Goal: Transaction & Acquisition: Purchase product/service

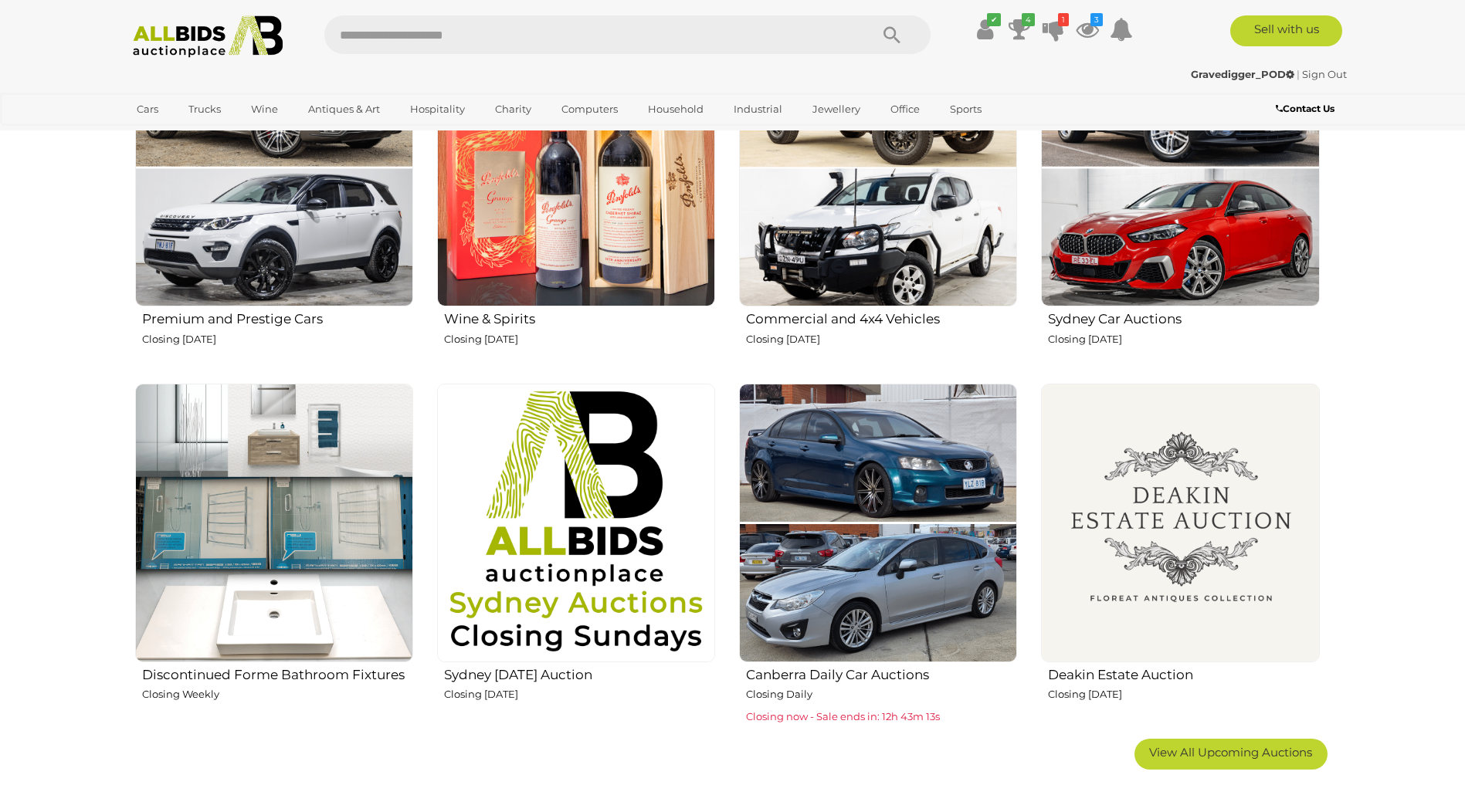
scroll to position [1004, 0]
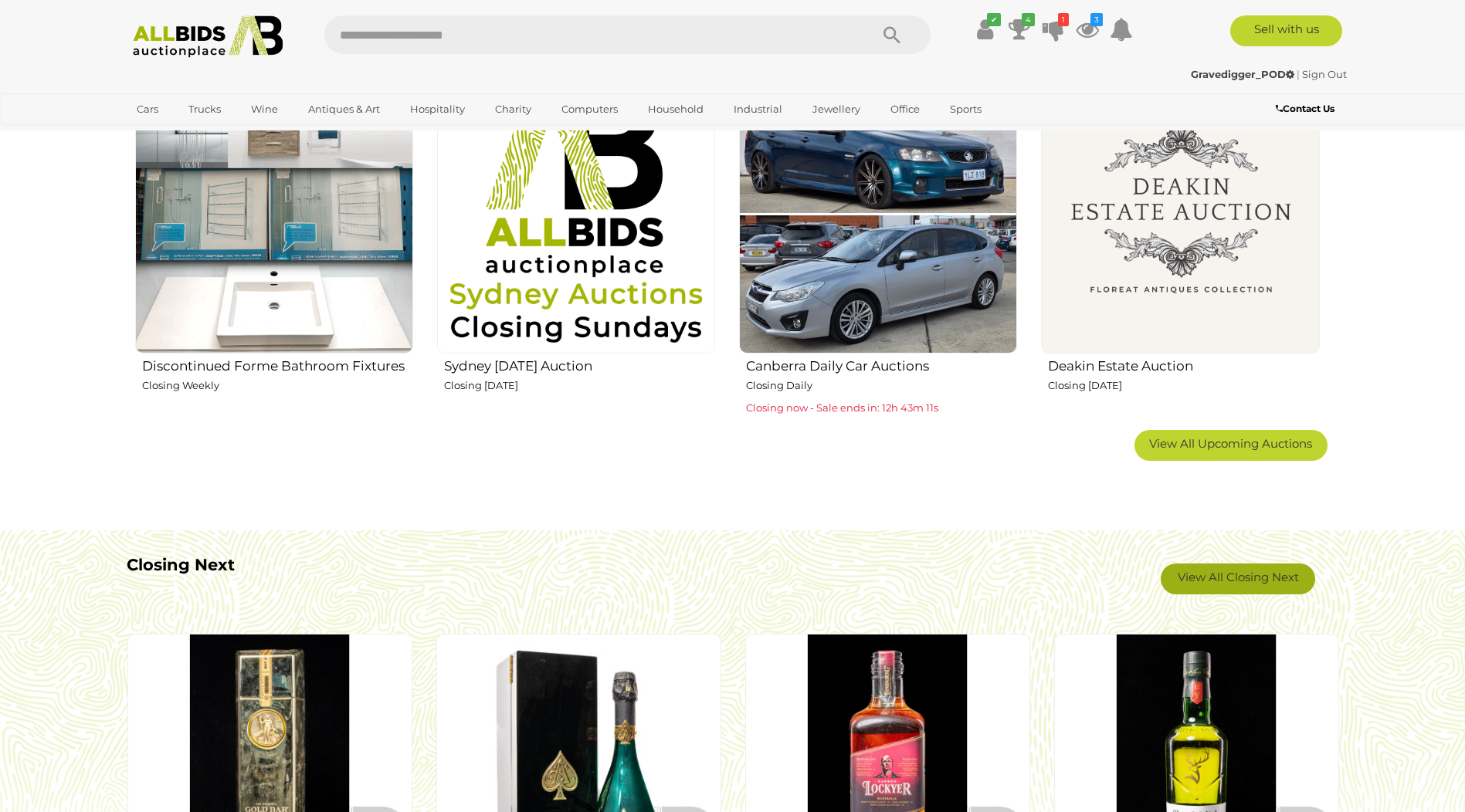
drag, startPoint x: 1245, startPoint y: 580, endPoint x: 1195, endPoint y: 596, distance: 52.5
click at [1246, 580] on link "View All Closing Next" at bounding box center [1237, 578] width 154 height 31
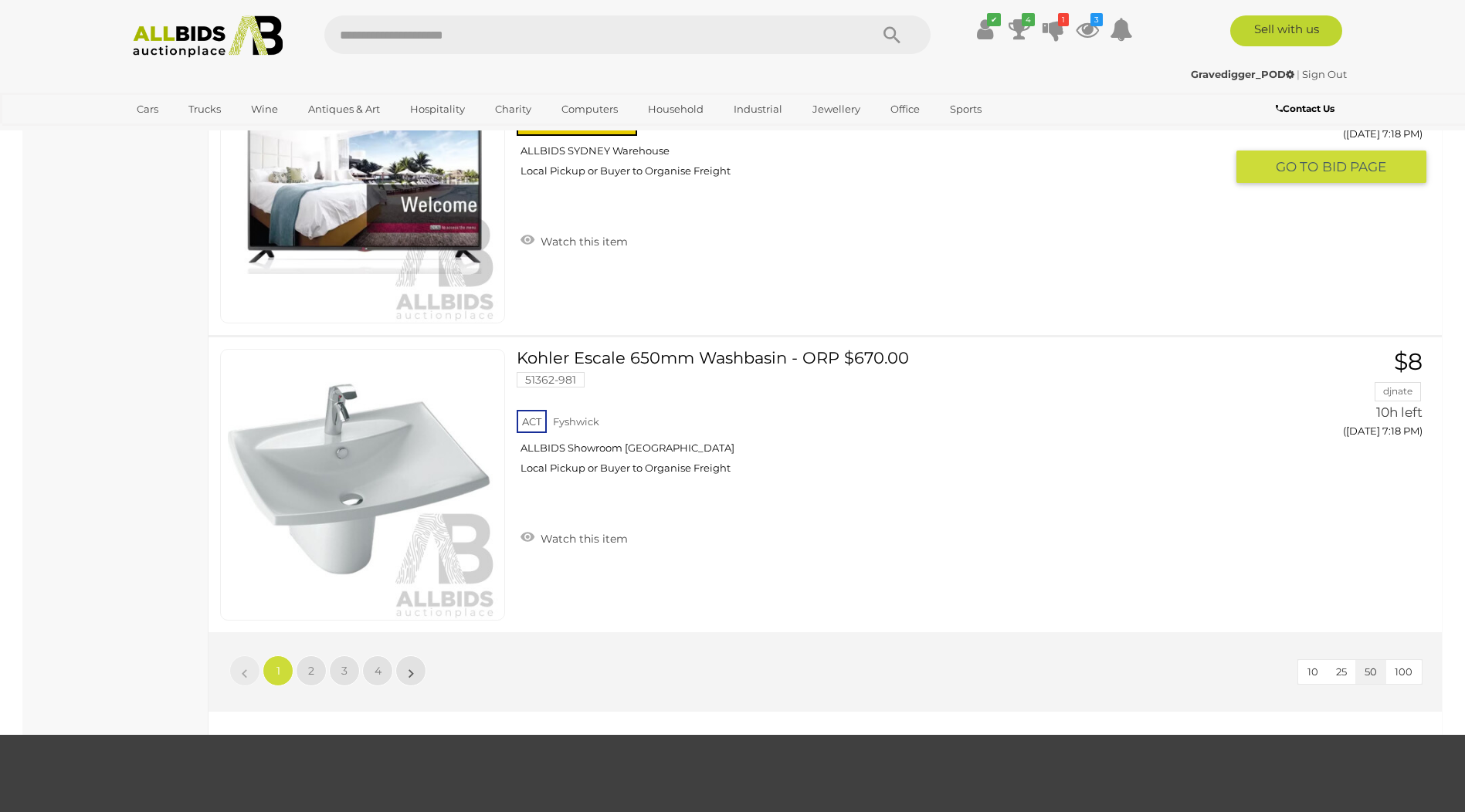
scroll to position [14594, 0]
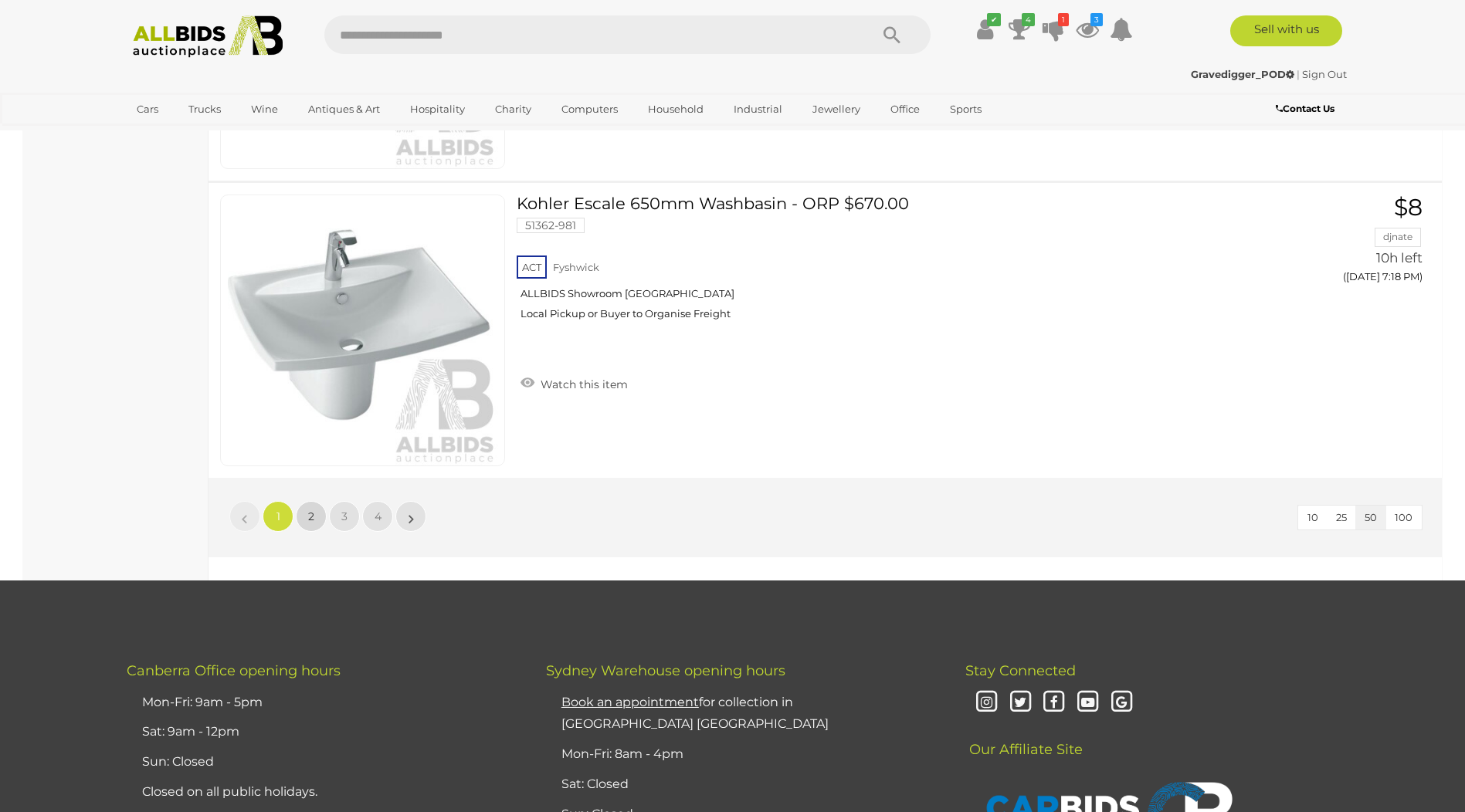
click at [316, 514] on link "2" at bounding box center [311, 516] width 31 height 31
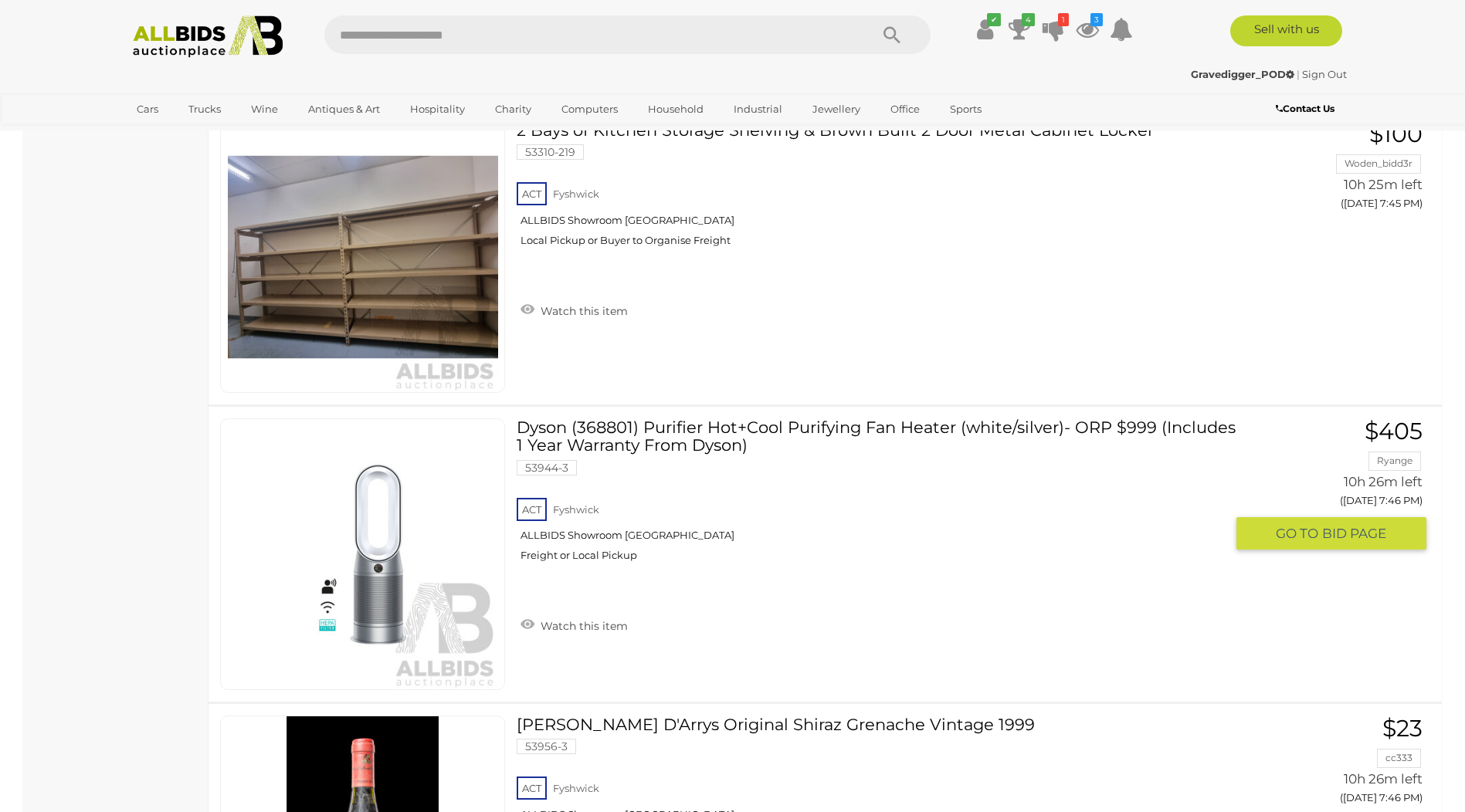
scroll to position [12355, 0]
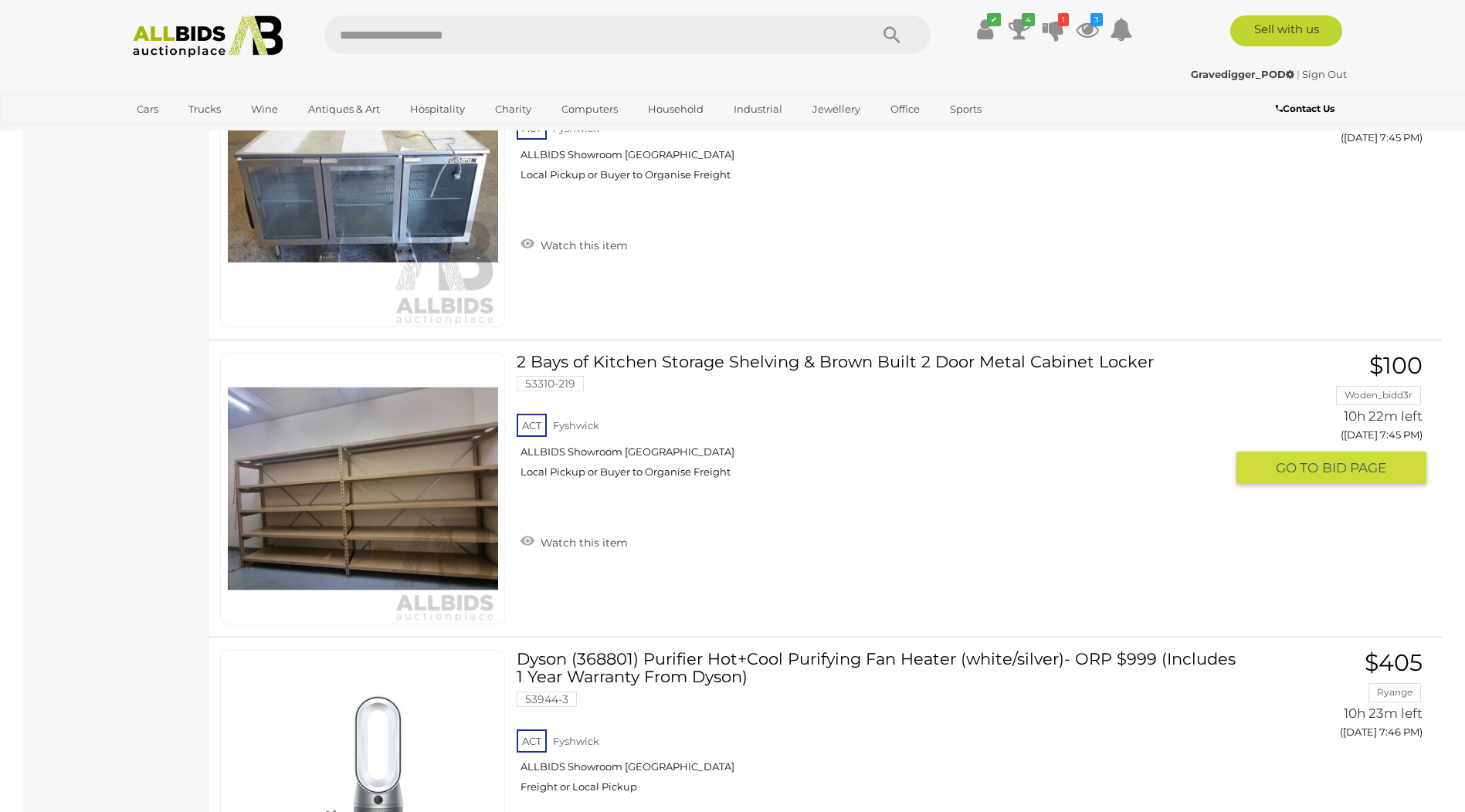
click at [403, 459] on link at bounding box center [363, 488] width 285 height 272
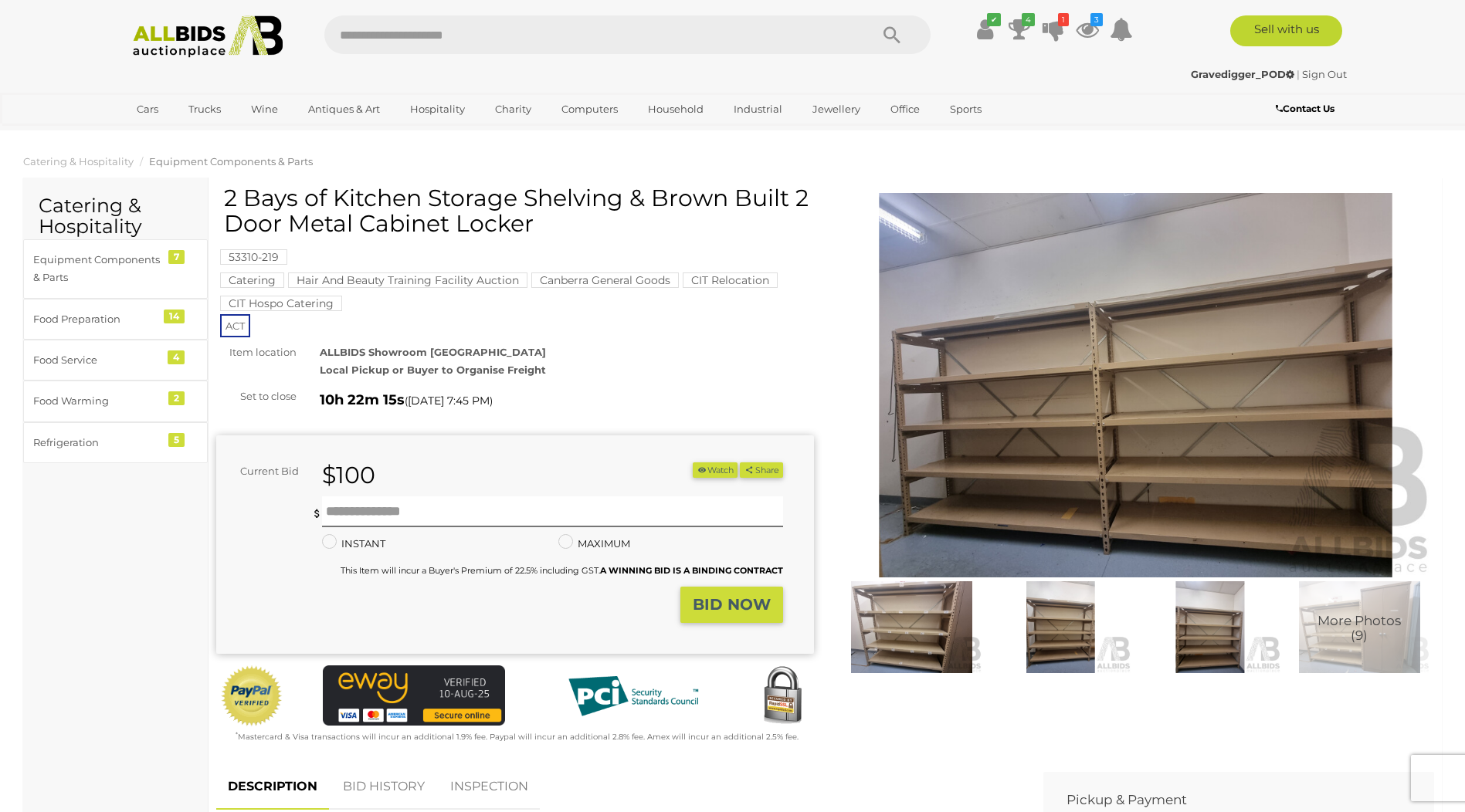
click at [1167, 357] on img at bounding box center [1136, 386] width 598 height 385
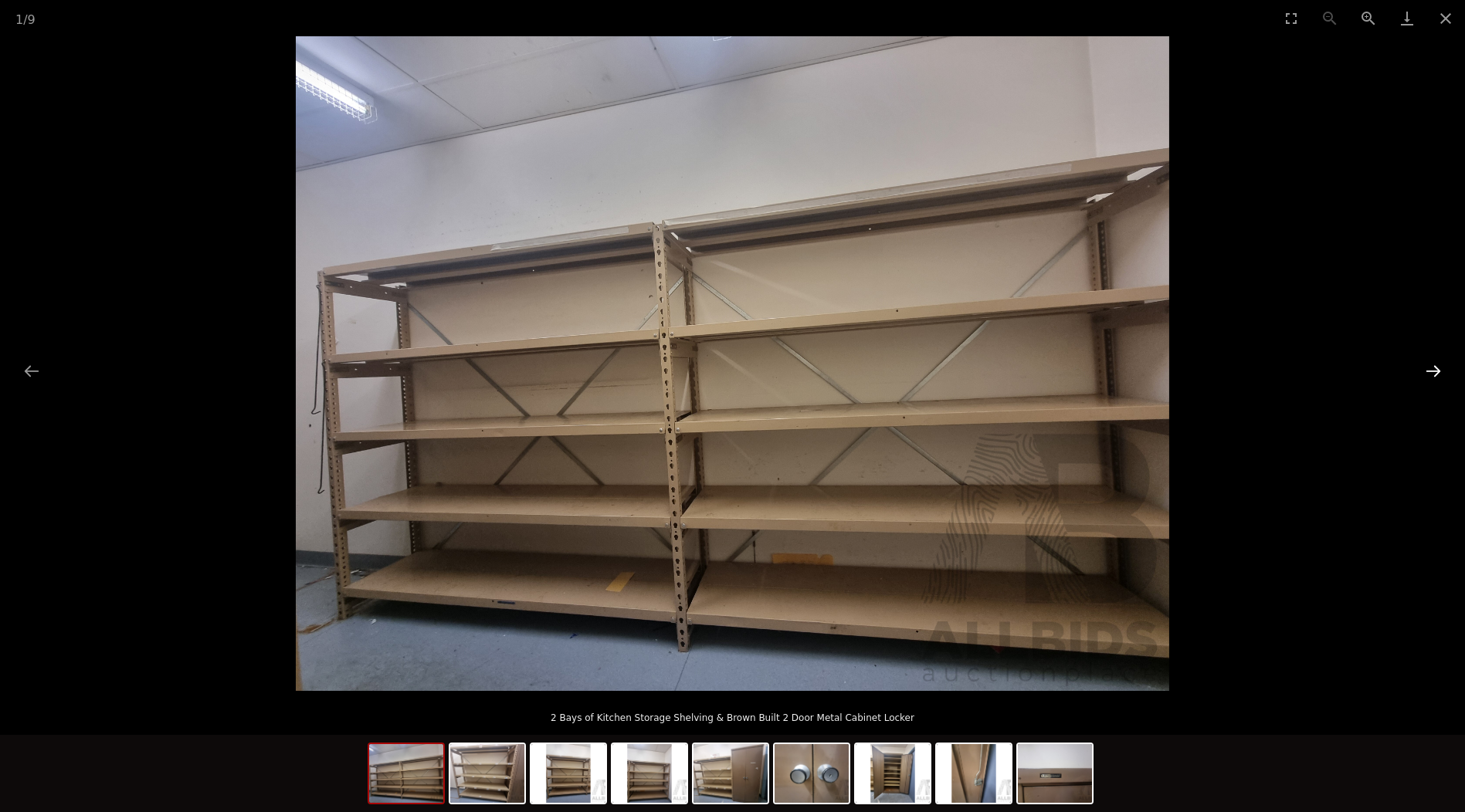
click at [1433, 369] on button "Next slide" at bounding box center [1433, 371] width 32 height 30
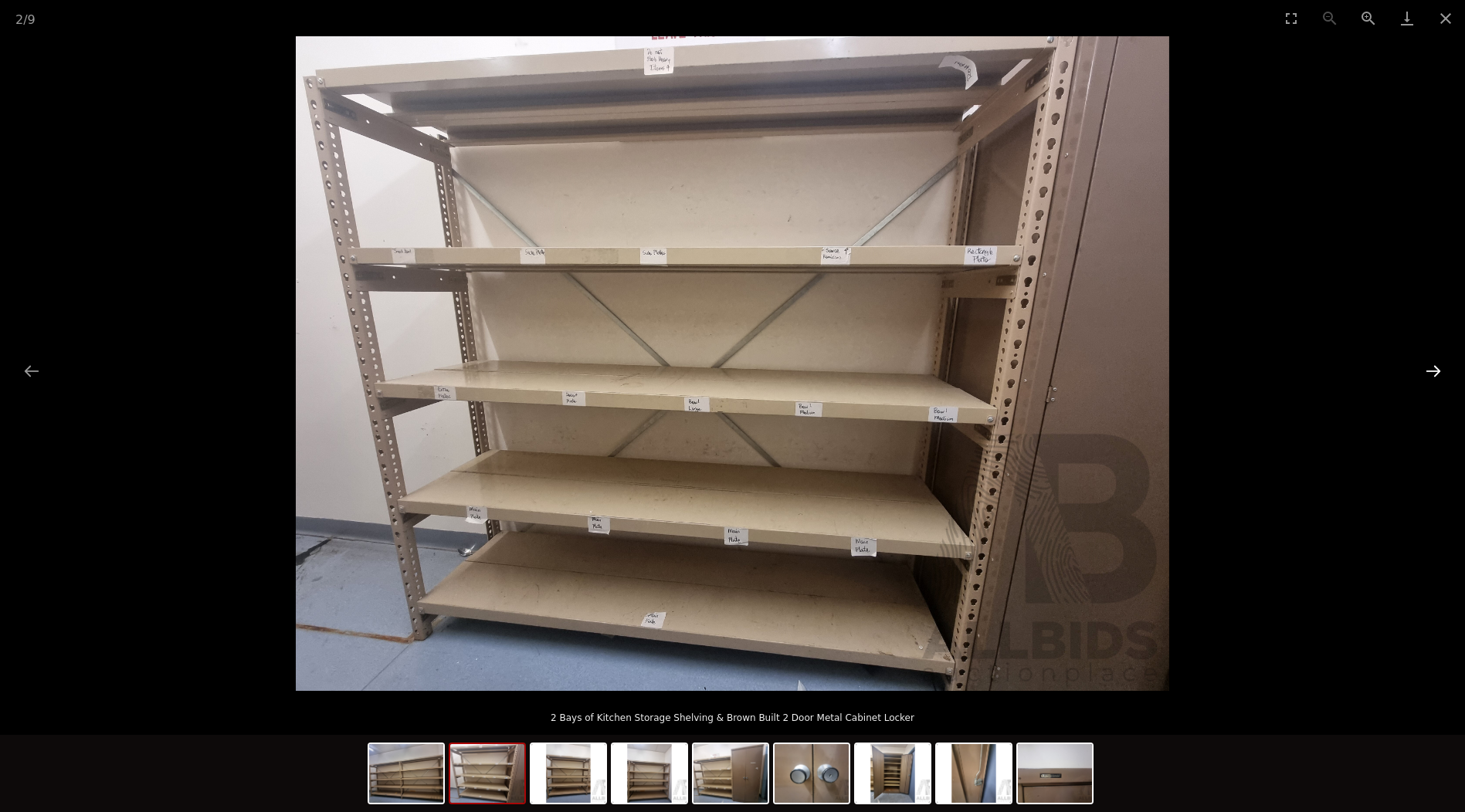
click at [1429, 369] on button "Next slide" at bounding box center [1433, 371] width 32 height 30
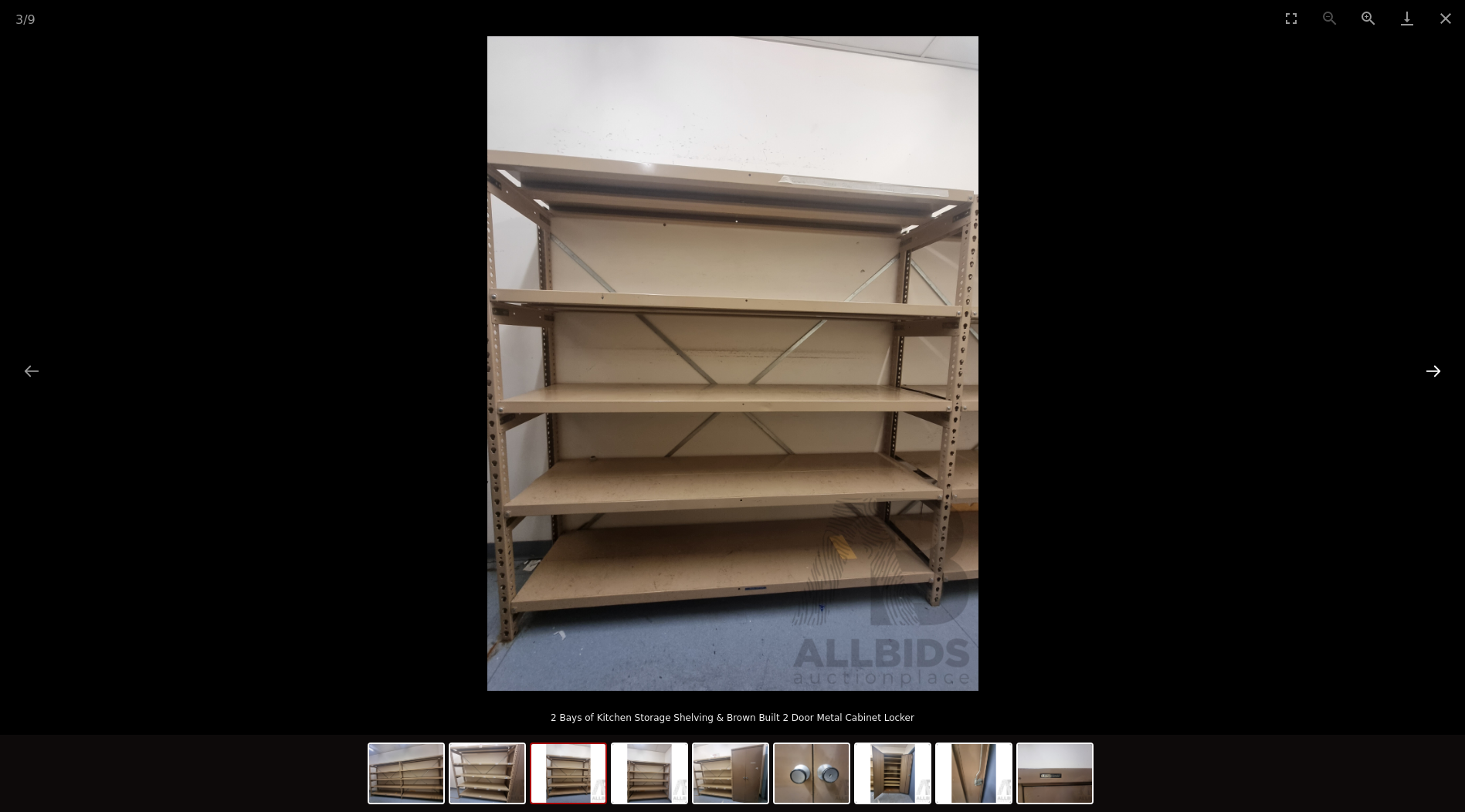
click at [1429, 369] on button "Next slide" at bounding box center [1433, 371] width 32 height 30
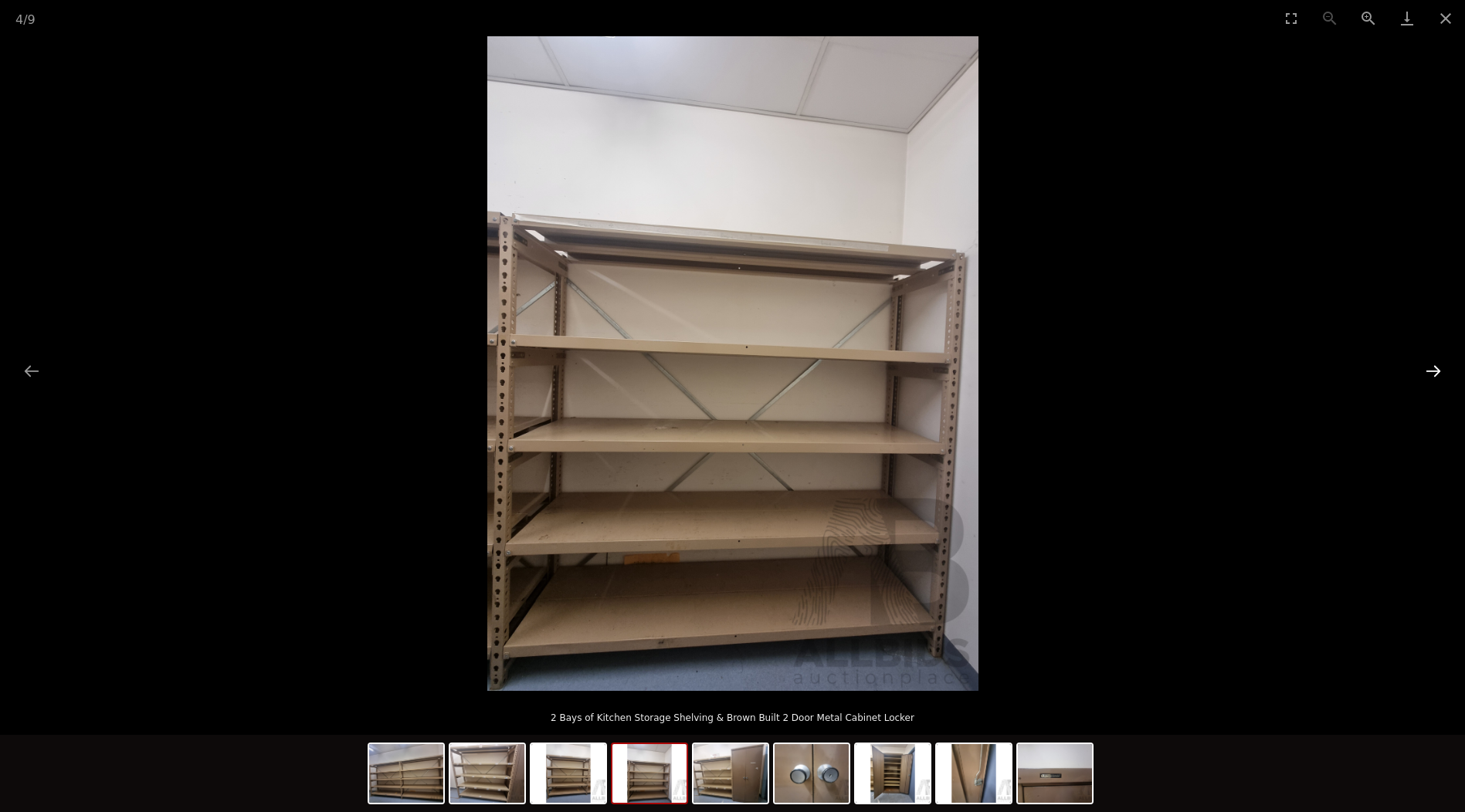
click at [1429, 369] on button "Next slide" at bounding box center [1433, 371] width 32 height 30
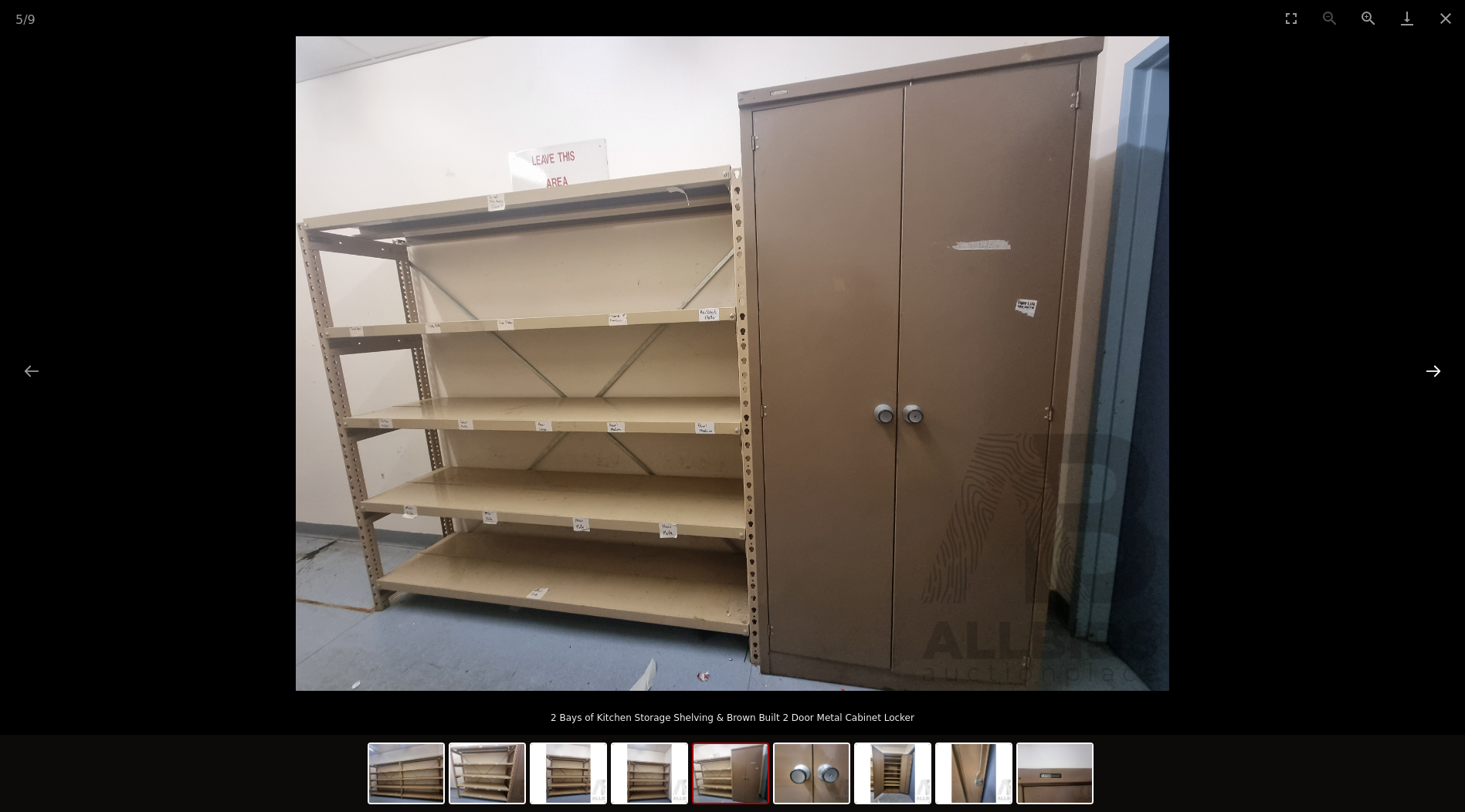
click at [1429, 369] on button "Next slide" at bounding box center [1433, 371] width 32 height 30
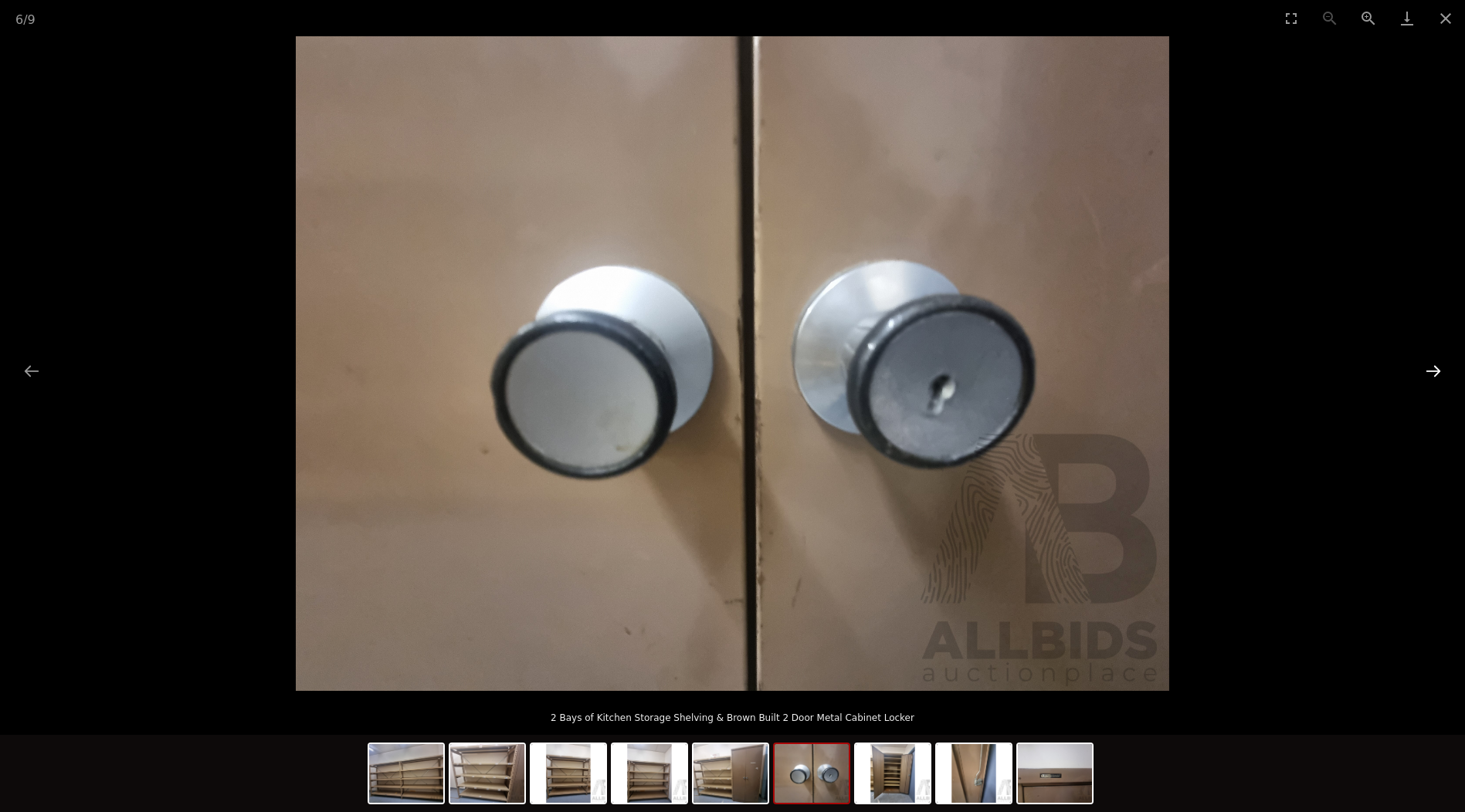
click at [1429, 369] on button "Next slide" at bounding box center [1433, 371] width 32 height 30
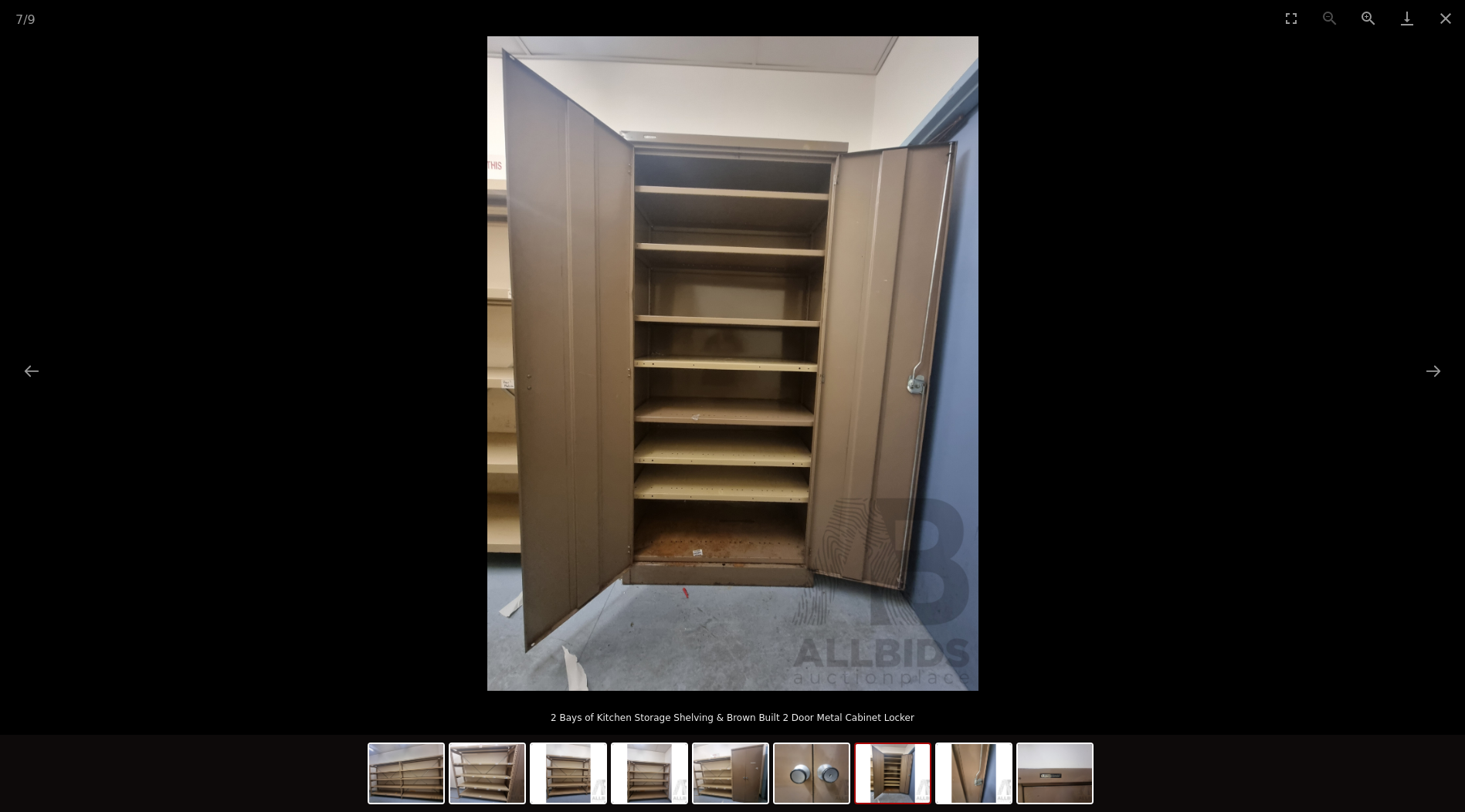
click at [765, 425] on img at bounding box center [732, 363] width 491 height 654
click at [764, 427] on img at bounding box center [732, 363] width 491 height 654
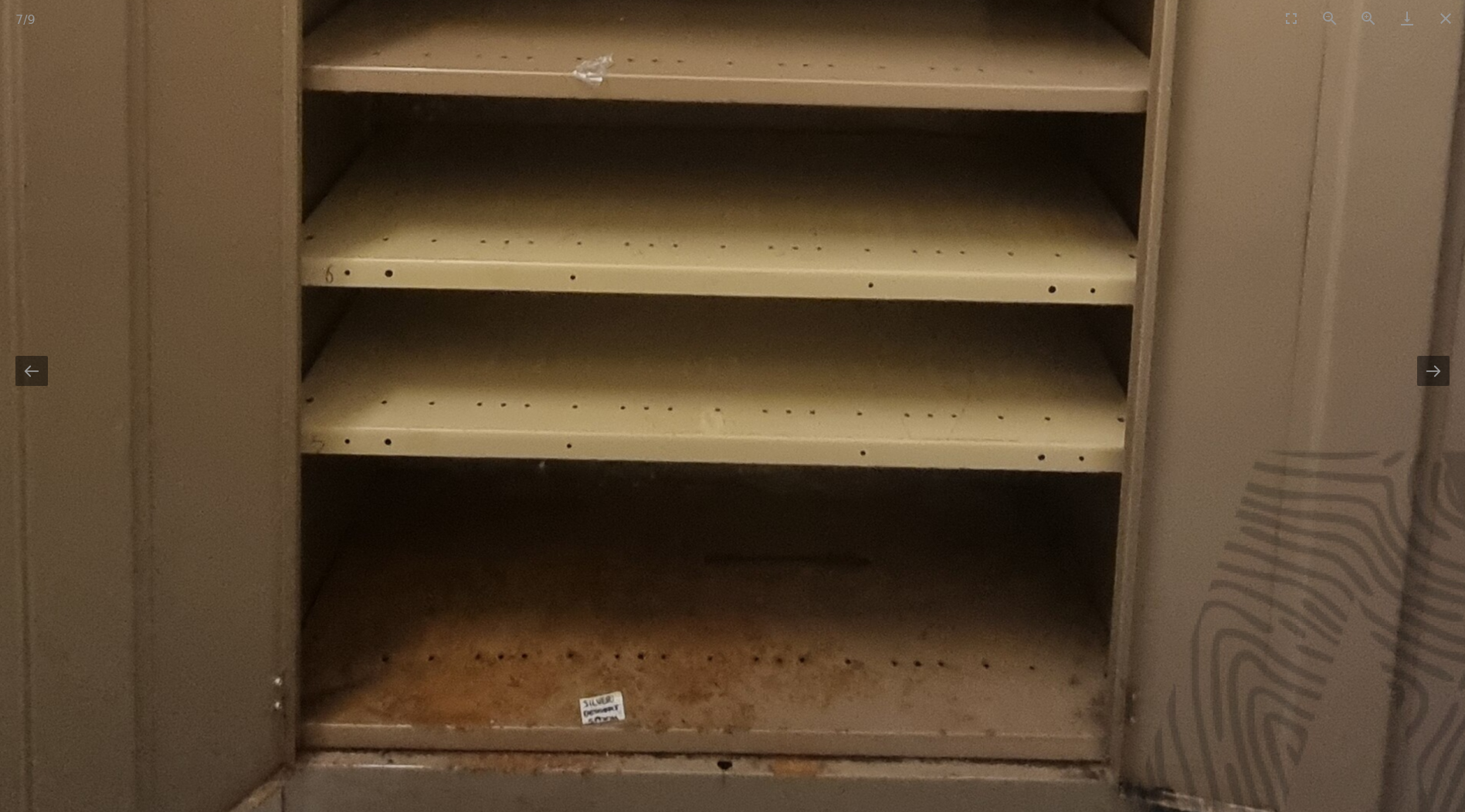
drag, startPoint x: 641, startPoint y: 565, endPoint x: 787, endPoint y: 181, distance: 410.8
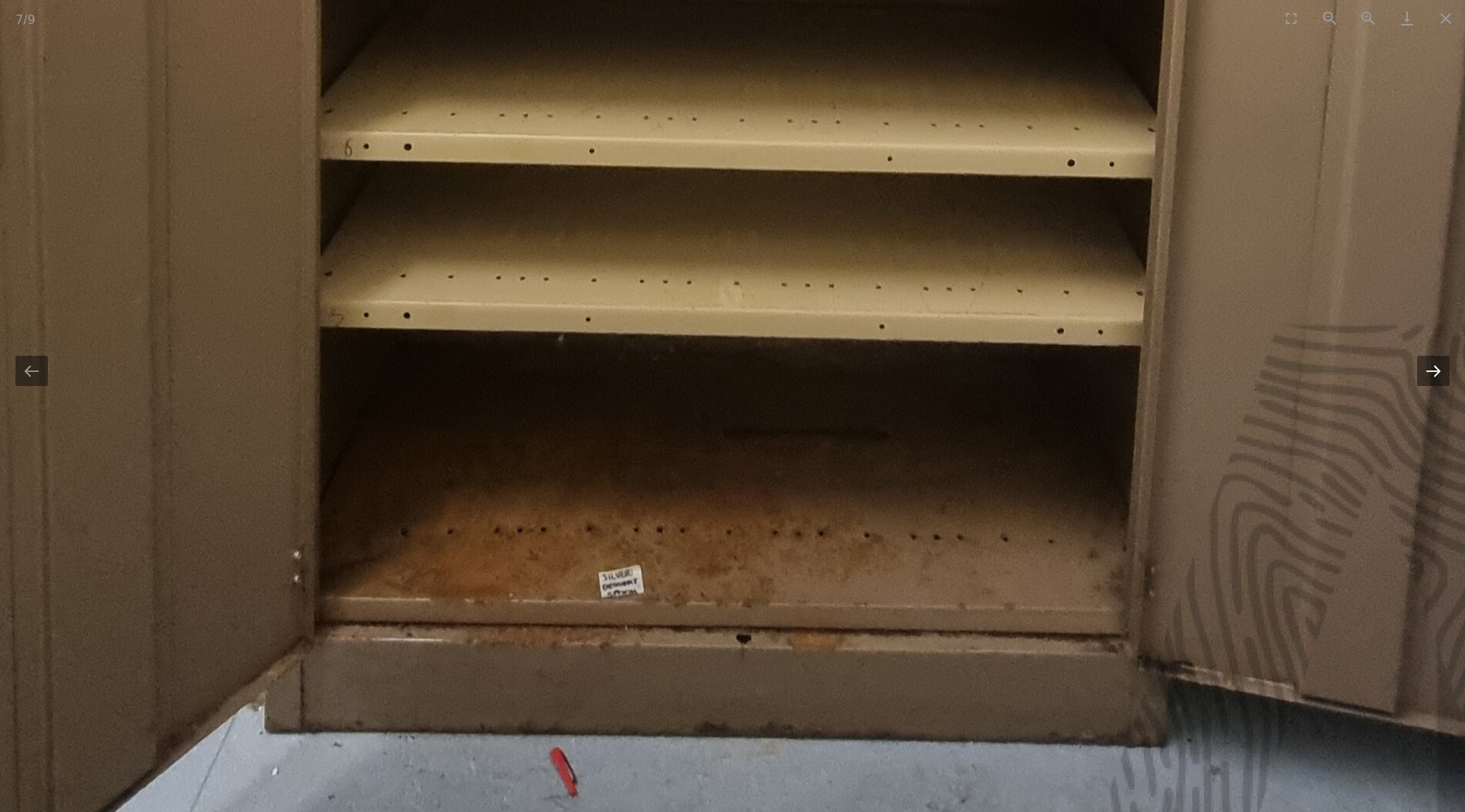
click at [1435, 373] on button "Next slide" at bounding box center [1433, 371] width 32 height 30
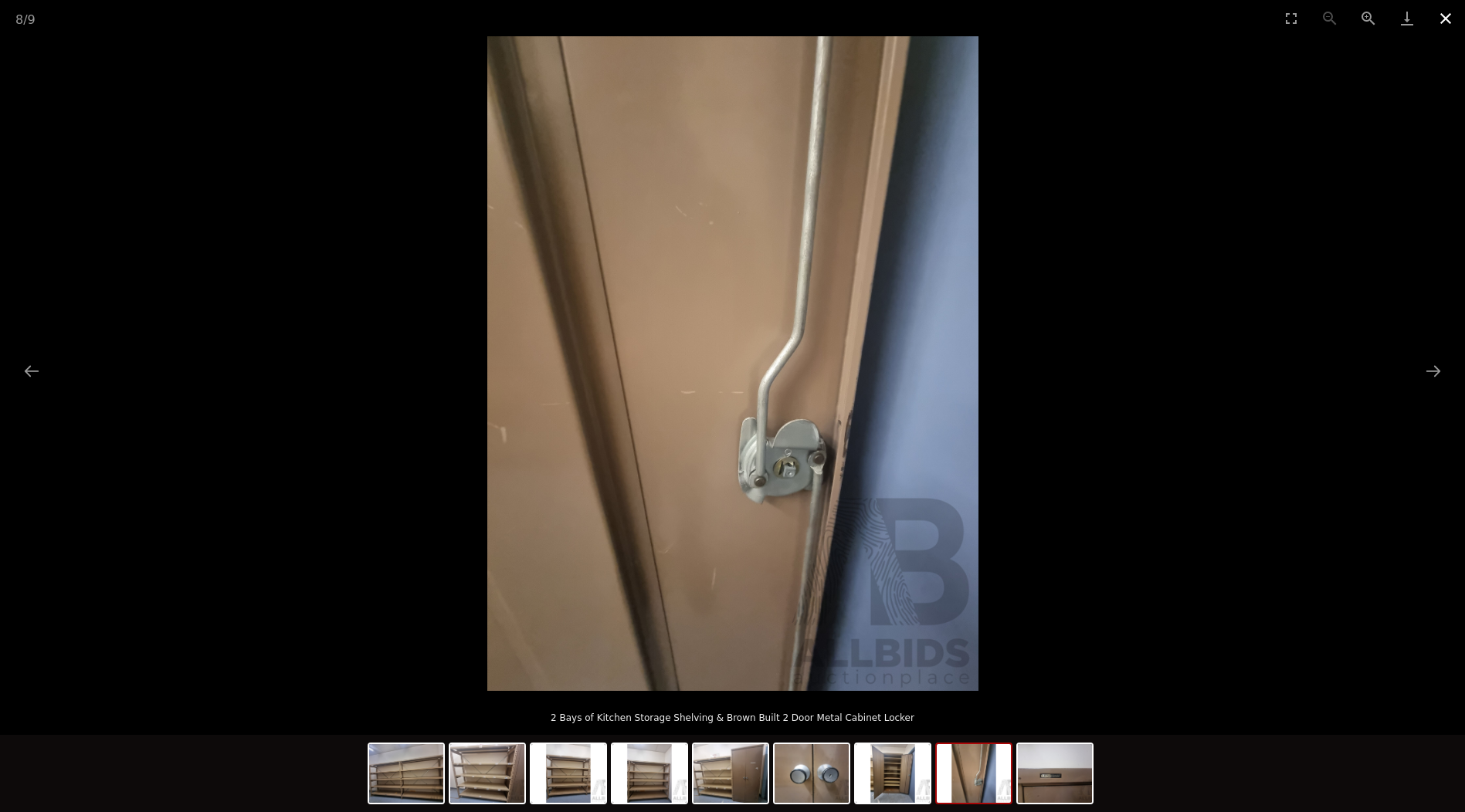
click at [1449, 22] on button "Close gallery" at bounding box center [1446, 18] width 39 height 36
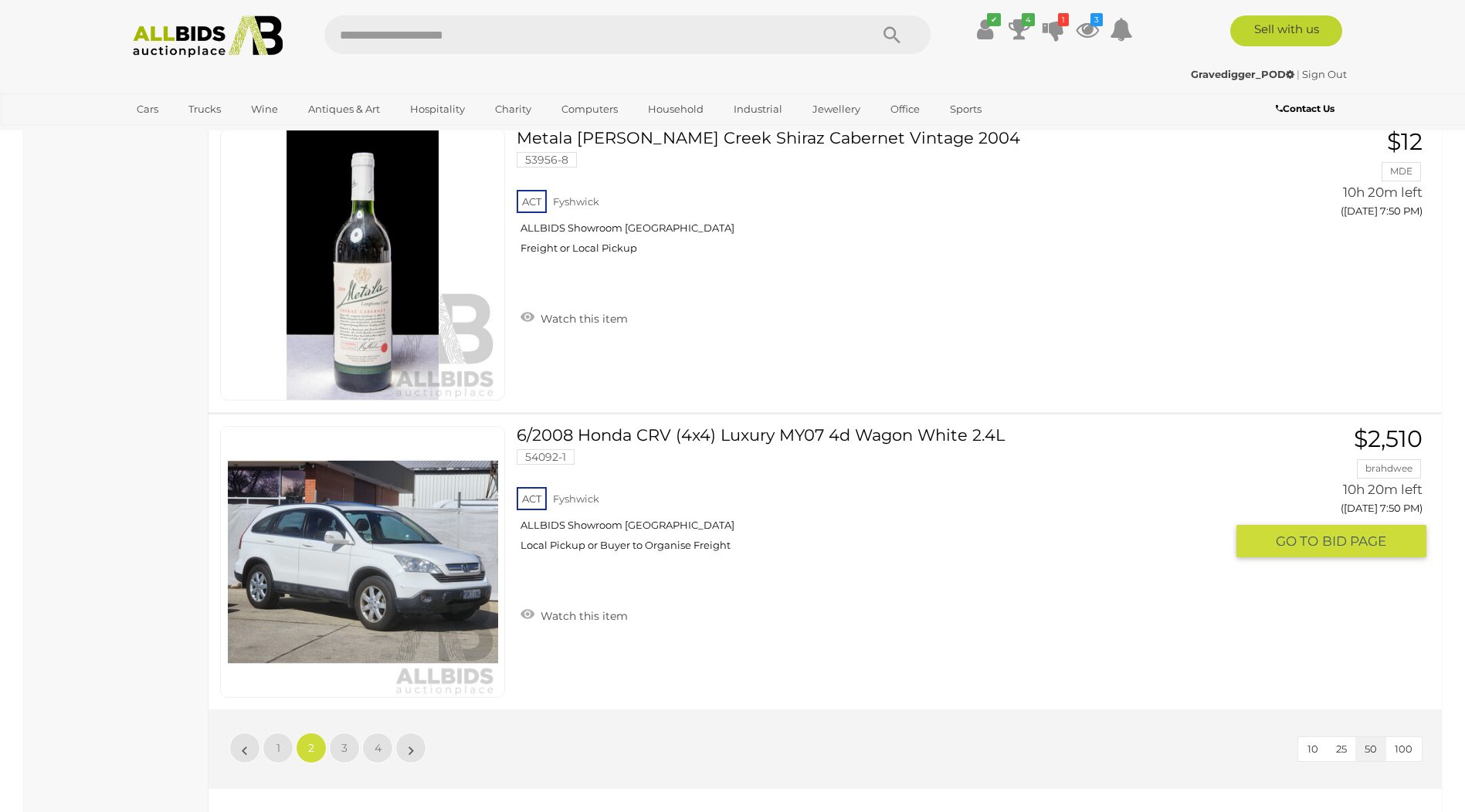
scroll to position [14594, 0]
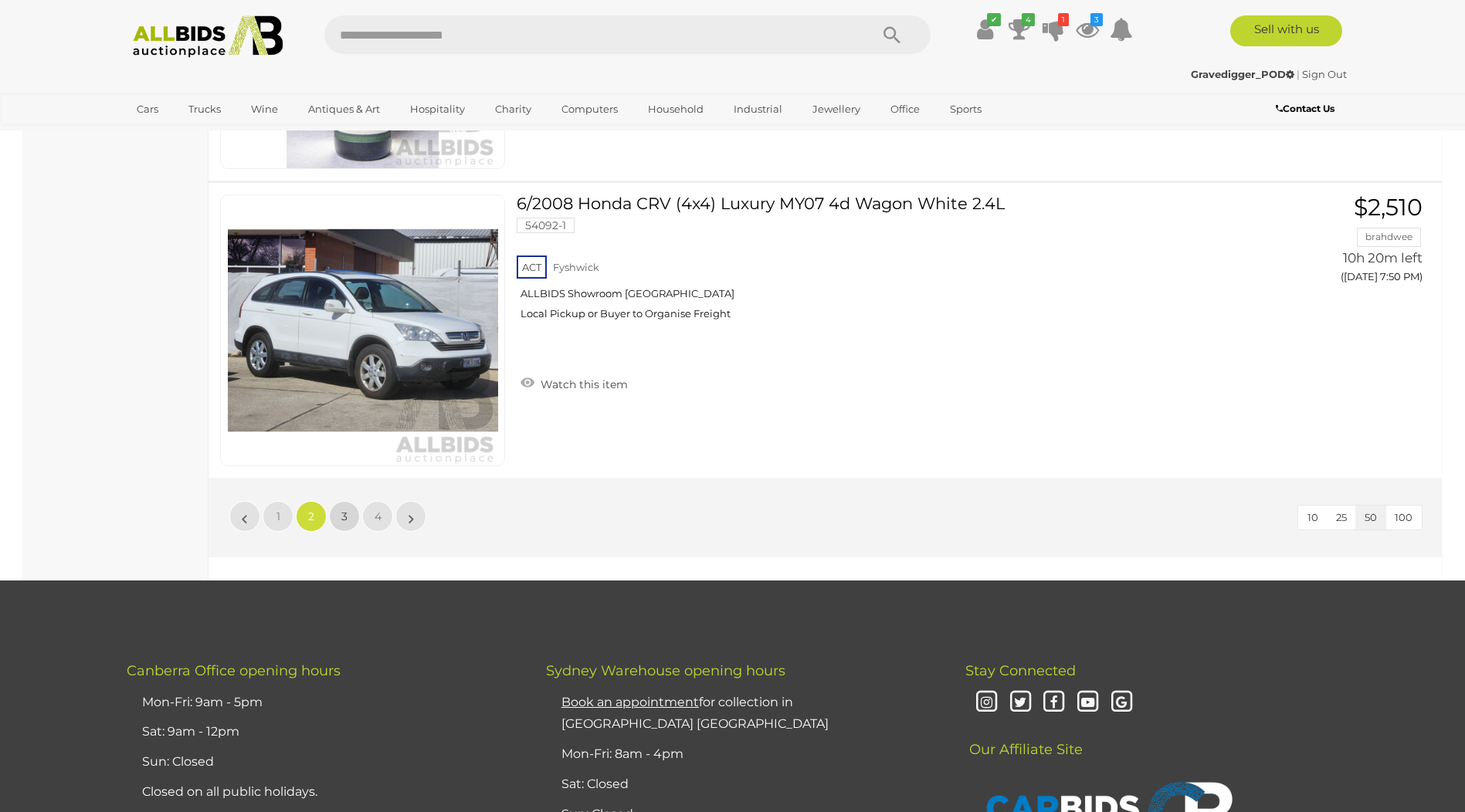
click at [348, 516] on link "3" at bounding box center [344, 516] width 31 height 31
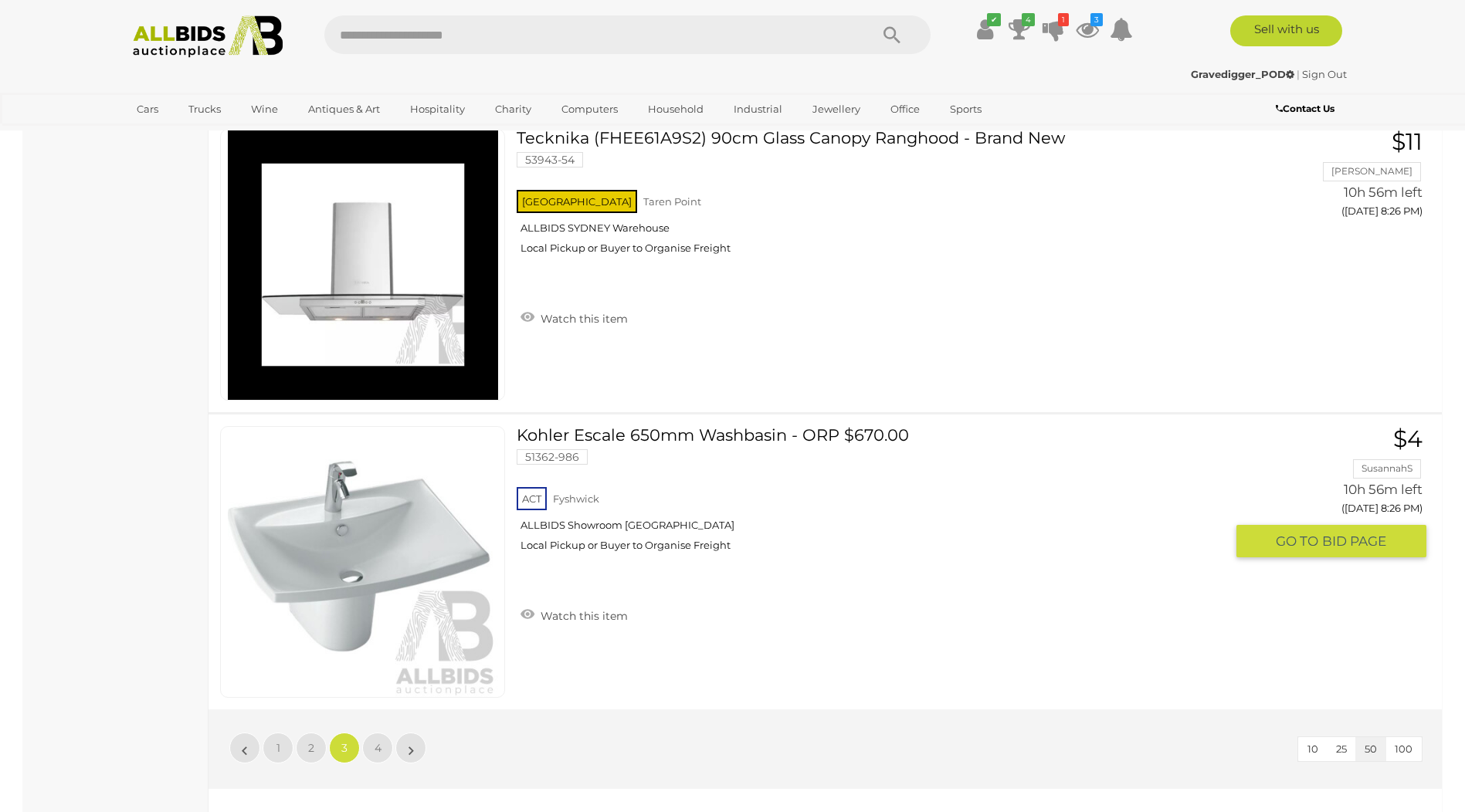
scroll to position [14594, 0]
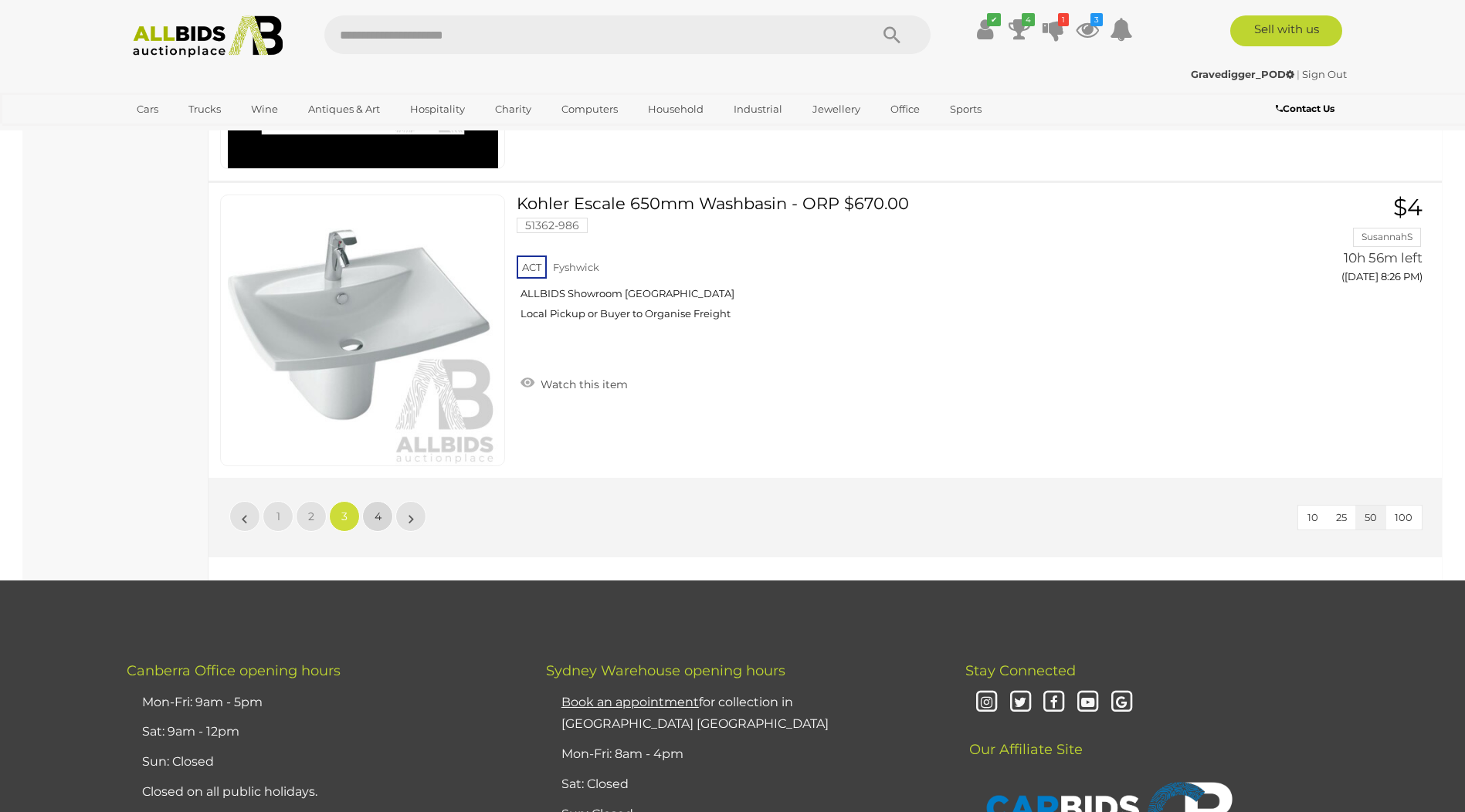
click at [375, 520] on span "4" at bounding box center [378, 516] width 7 height 14
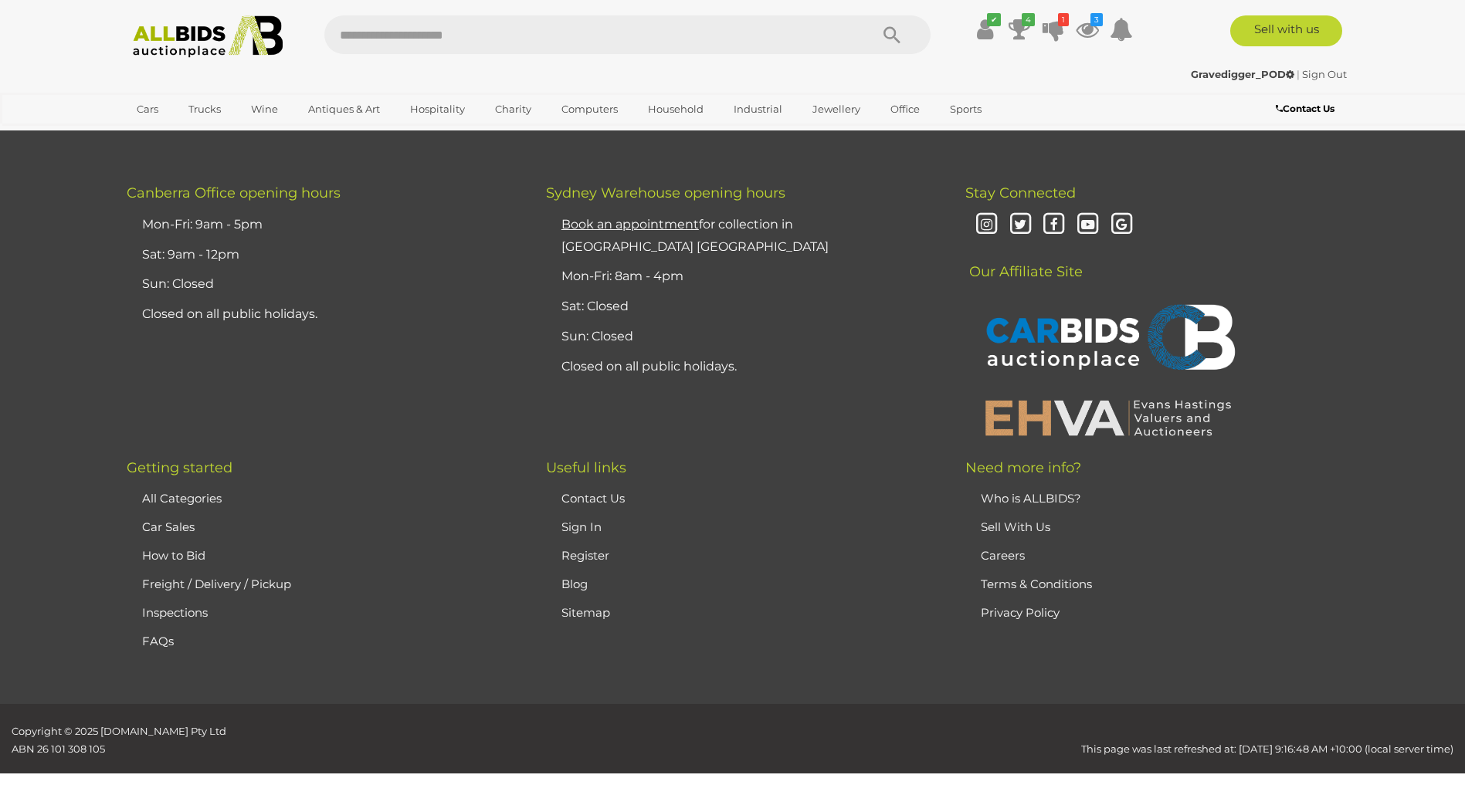
scroll to position [53, 0]
